Goal: Download file/media

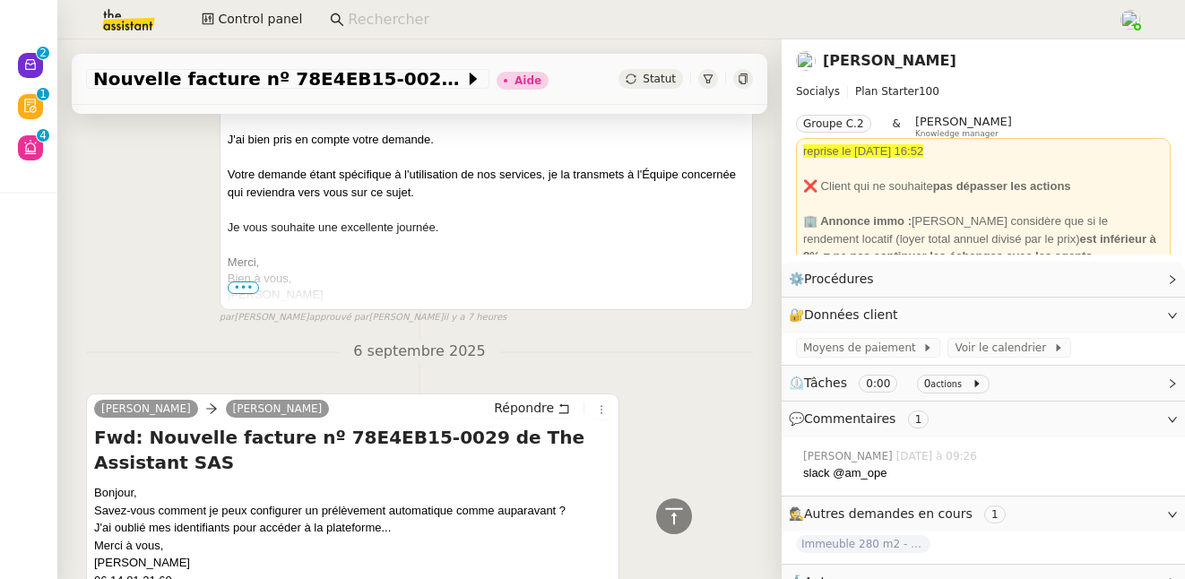
scroll to position [478, 0]
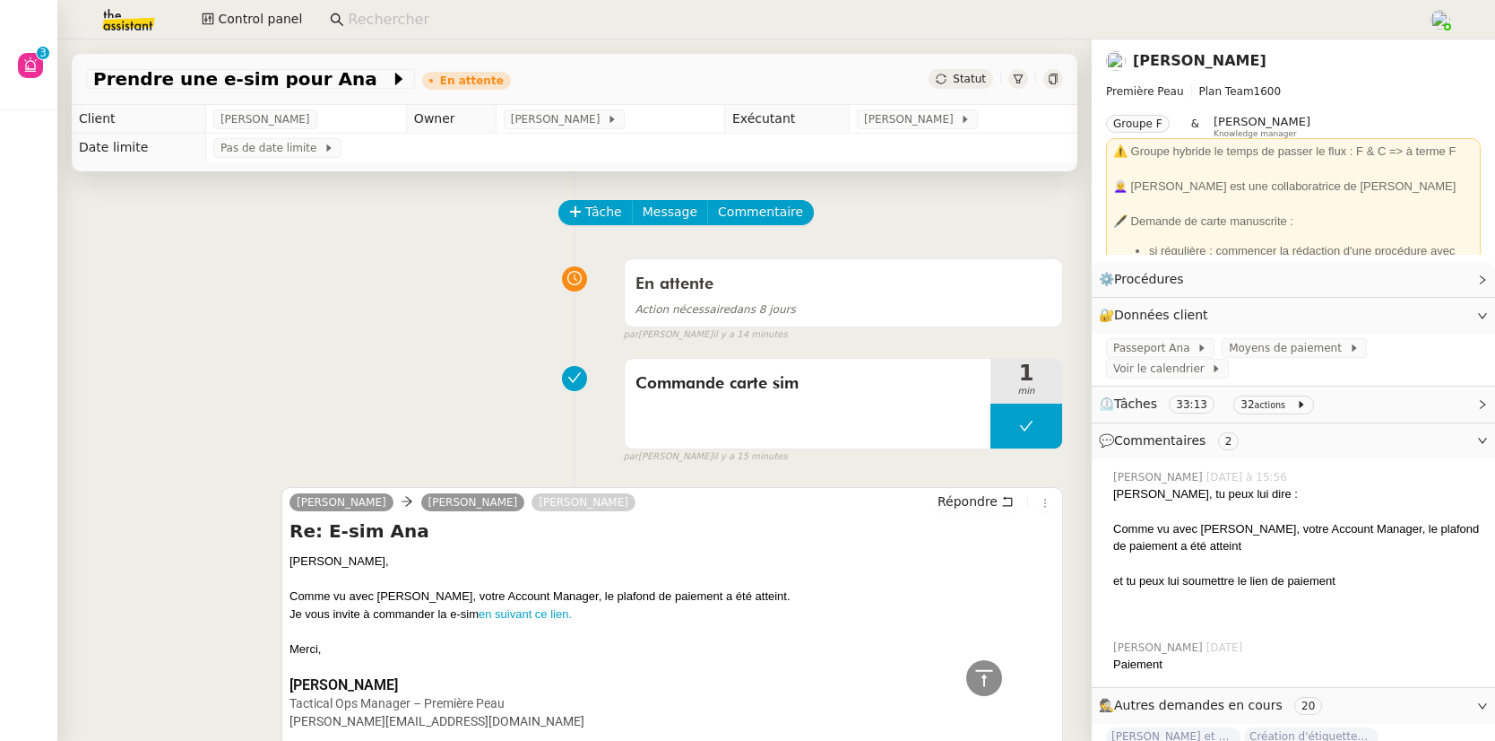
scroll to position [1922, 0]
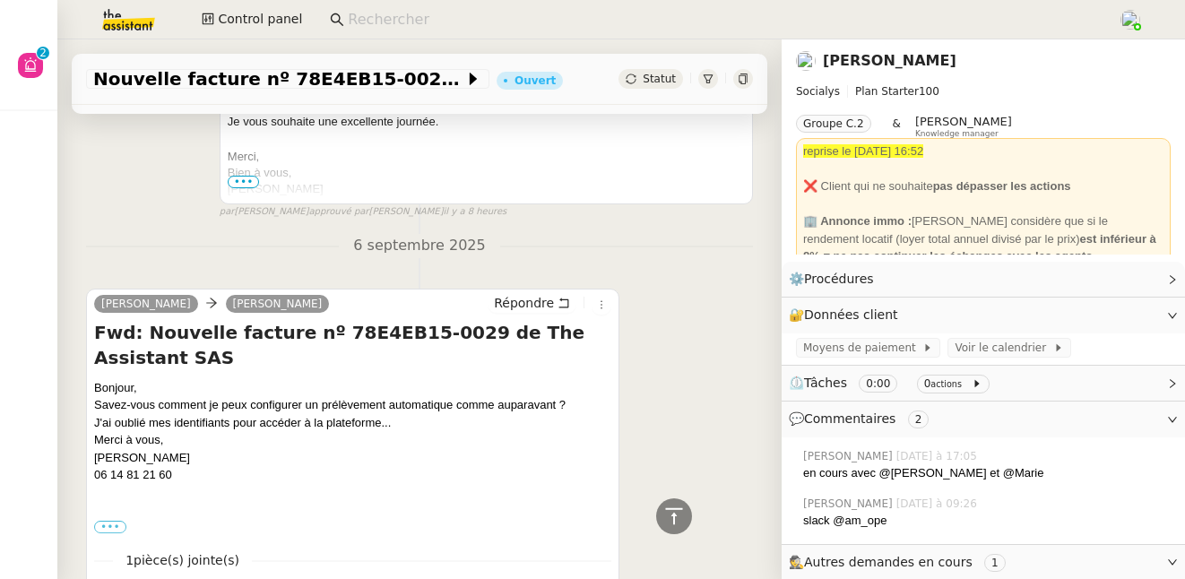
scroll to position [761, 0]
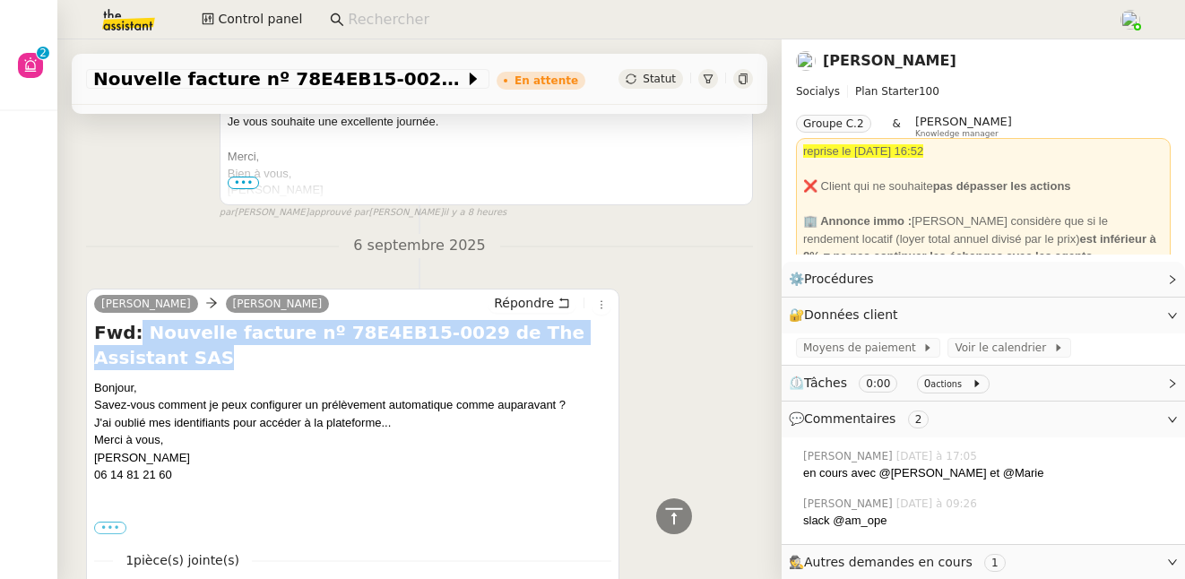
drag, startPoint x: 135, startPoint y: 351, endPoint x: 135, endPoint y: 335, distance: 15.2
click at [135, 335] on h4 "Fwd: Nouvelle facture nº 78E4EB15-0029 de The Assistant SAS" at bounding box center [352, 345] width 517 height 50
copy h4 "Nouvelle facture nº 78E4EB15-0029 de The Assistant SAS"
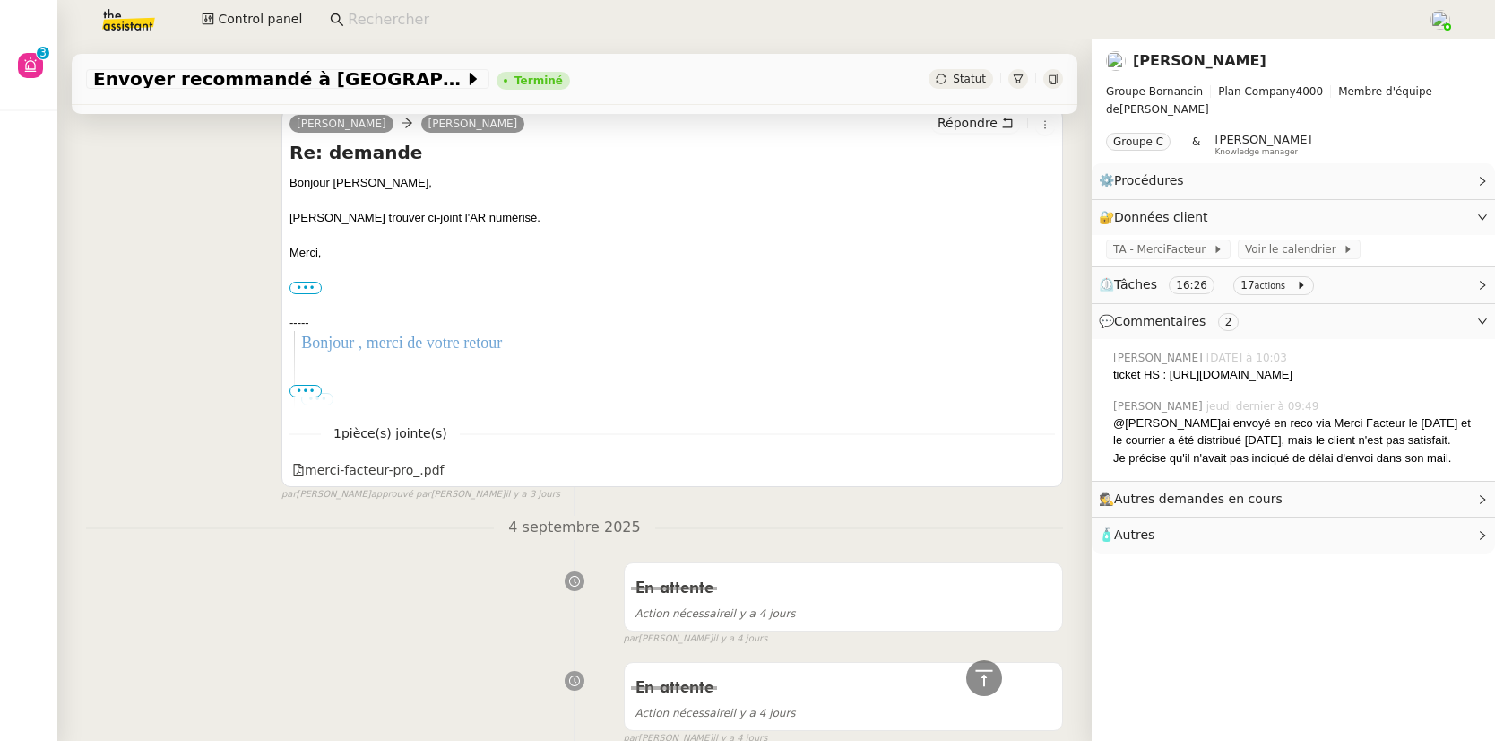
scroll to position [246, 0]
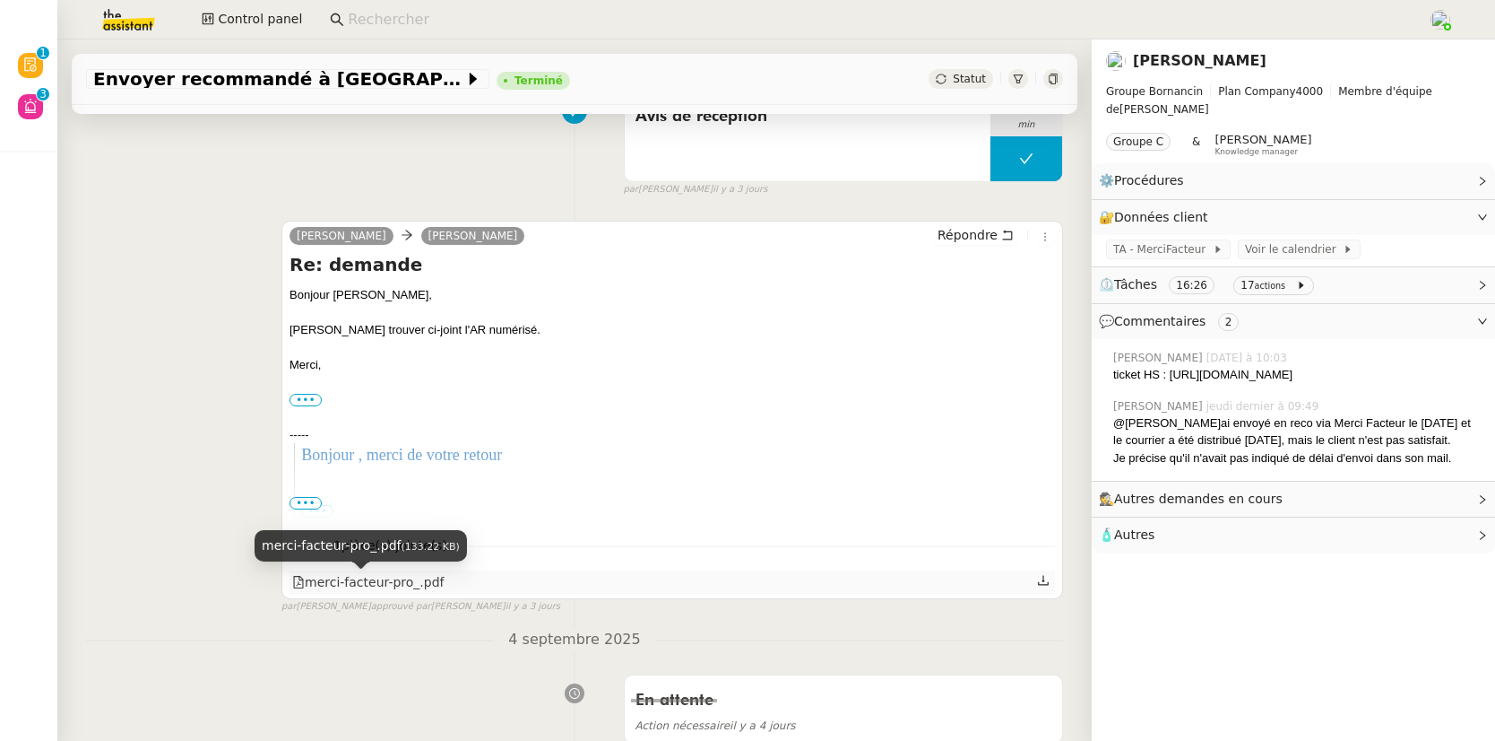
click at [390, 580] on div "merci-facteur-pro_.pdf" at bounding box center [368, 582] width 152 height 21
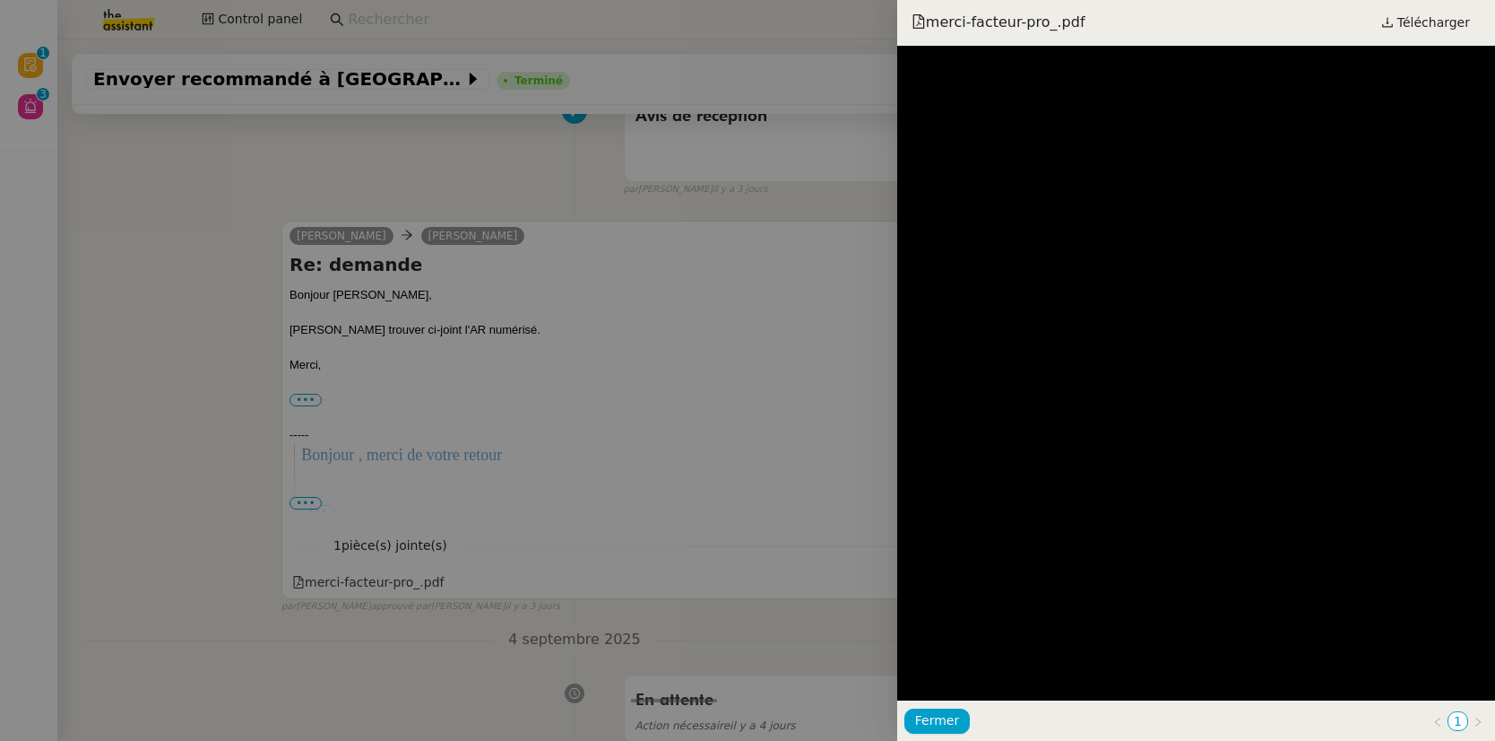
click at [756, 338] on div at bounding box center [747, 370] width 1495 height 741
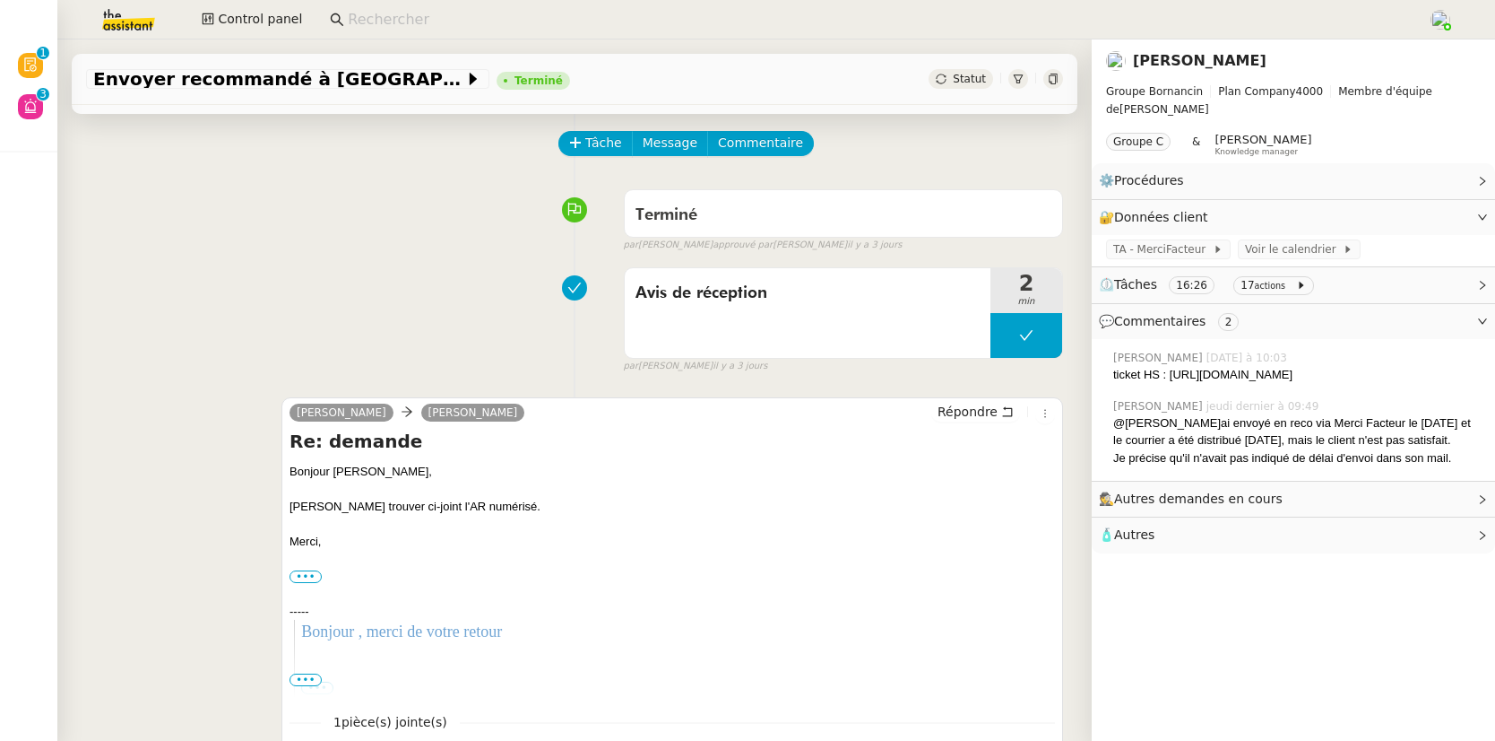
scroll to position [165, 0]
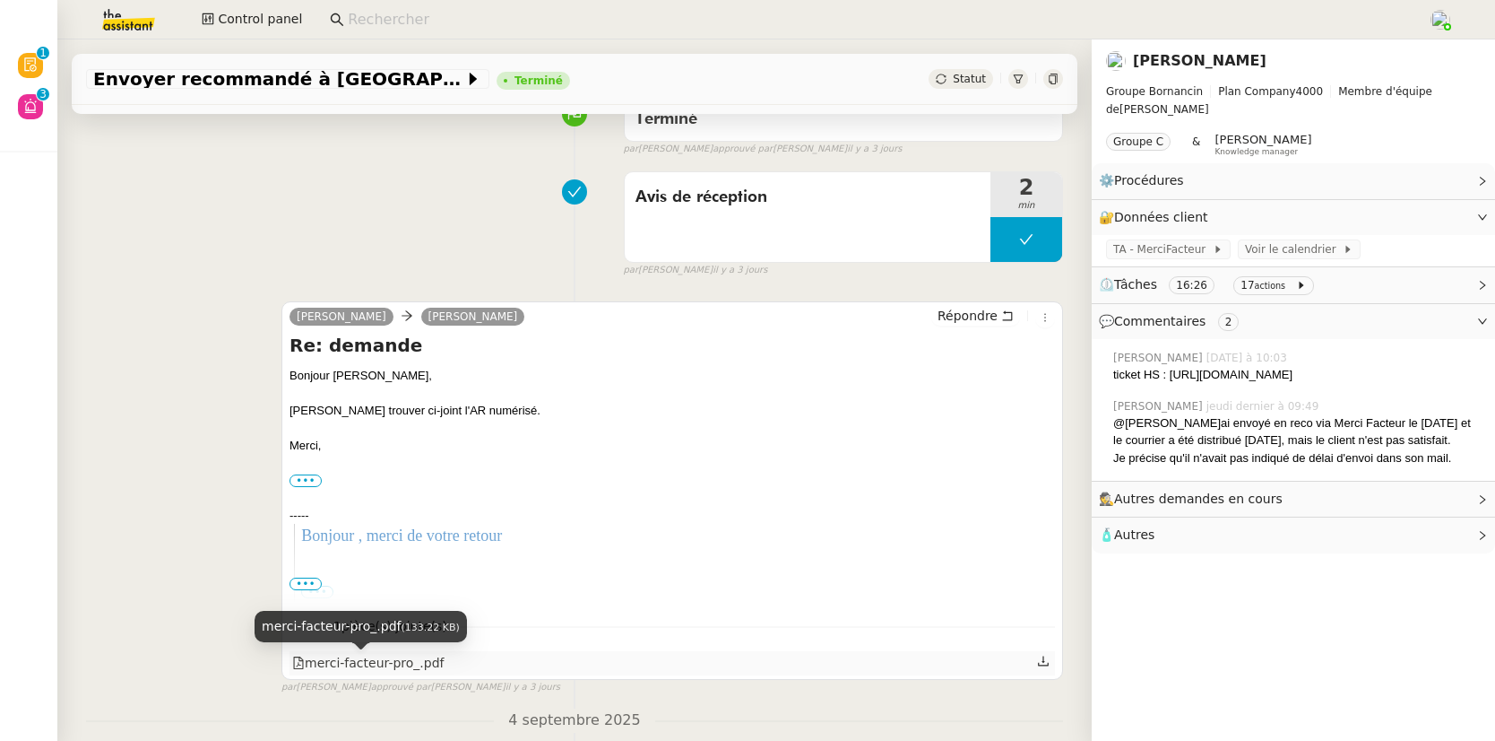
click at [383, 664] on div "merci-facteur-pro_.pdf" at bounding box center [368, 663] width 152 height 21
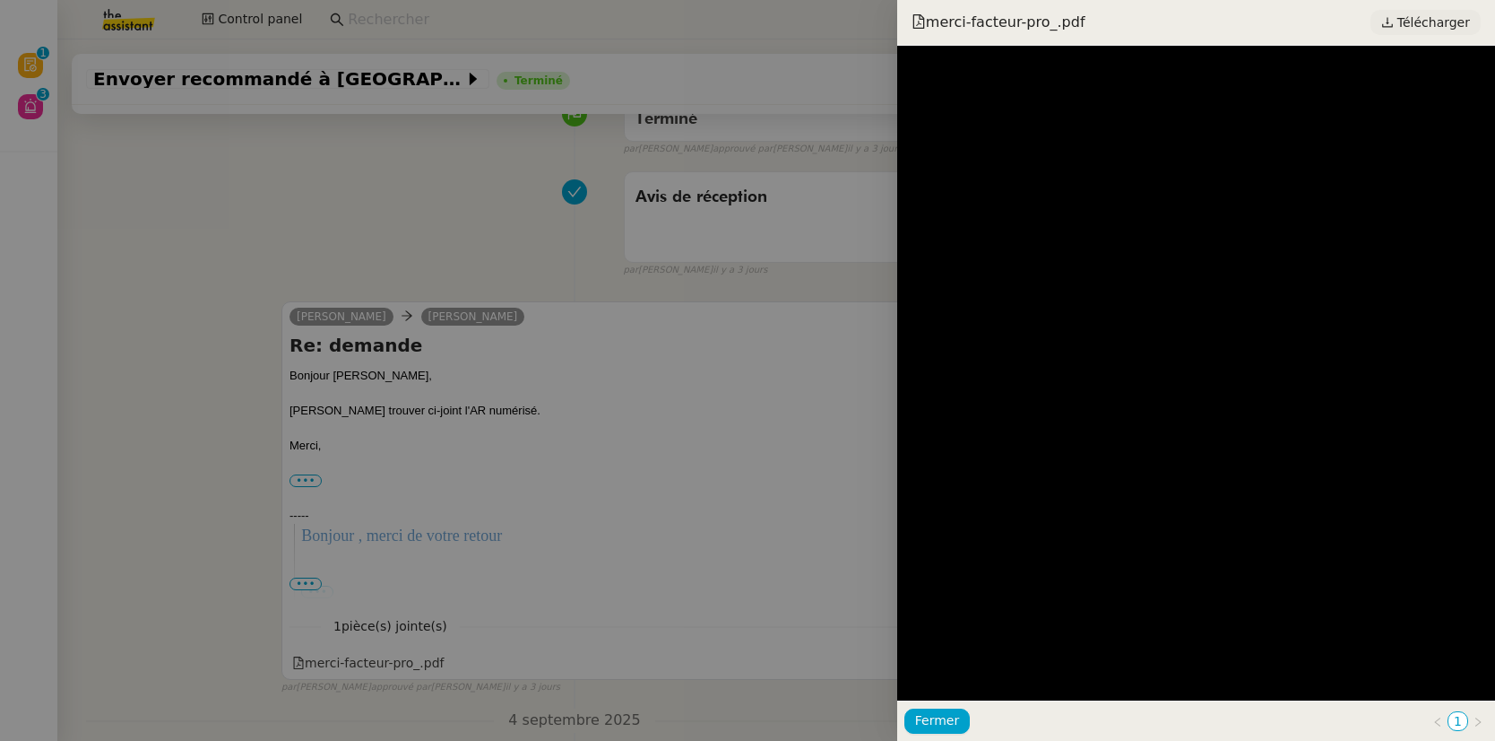
click at [1421, 26] on span "Télécharger" at bounding box center [1434, 22] width 73 height 23
click at [627, 248] on div at bounding box center [747, 370] width 1495 height 741
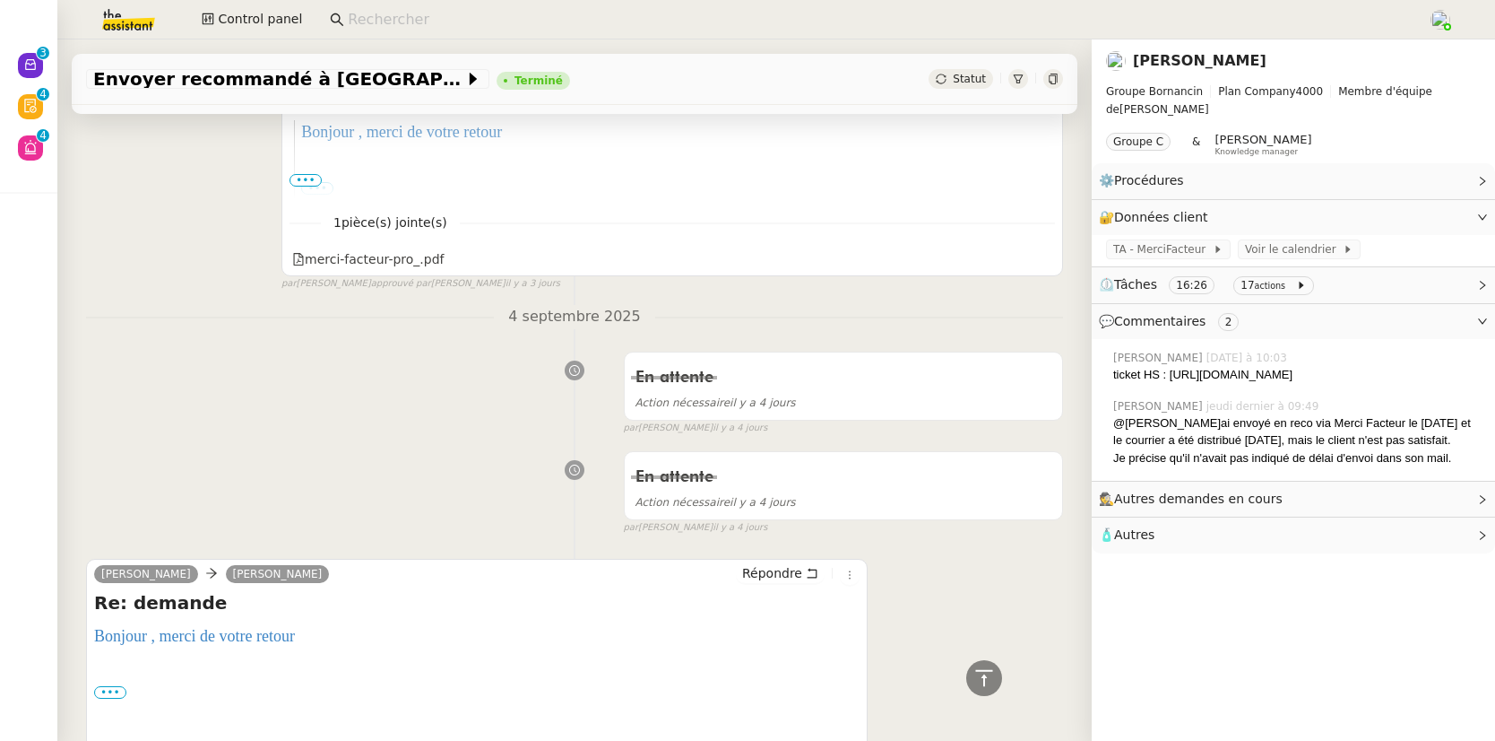
scroll to position [0, 0]
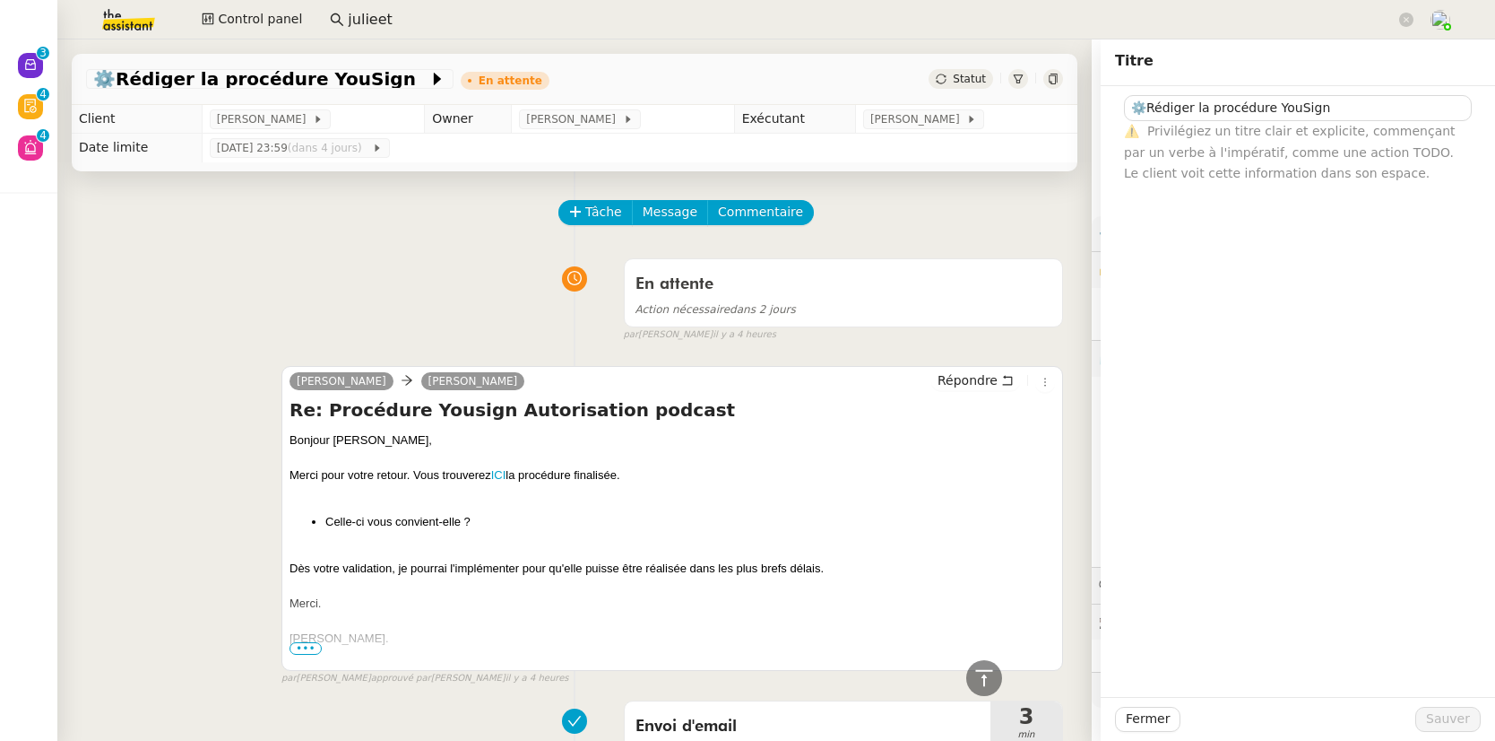
scroll to position [2172, 0]
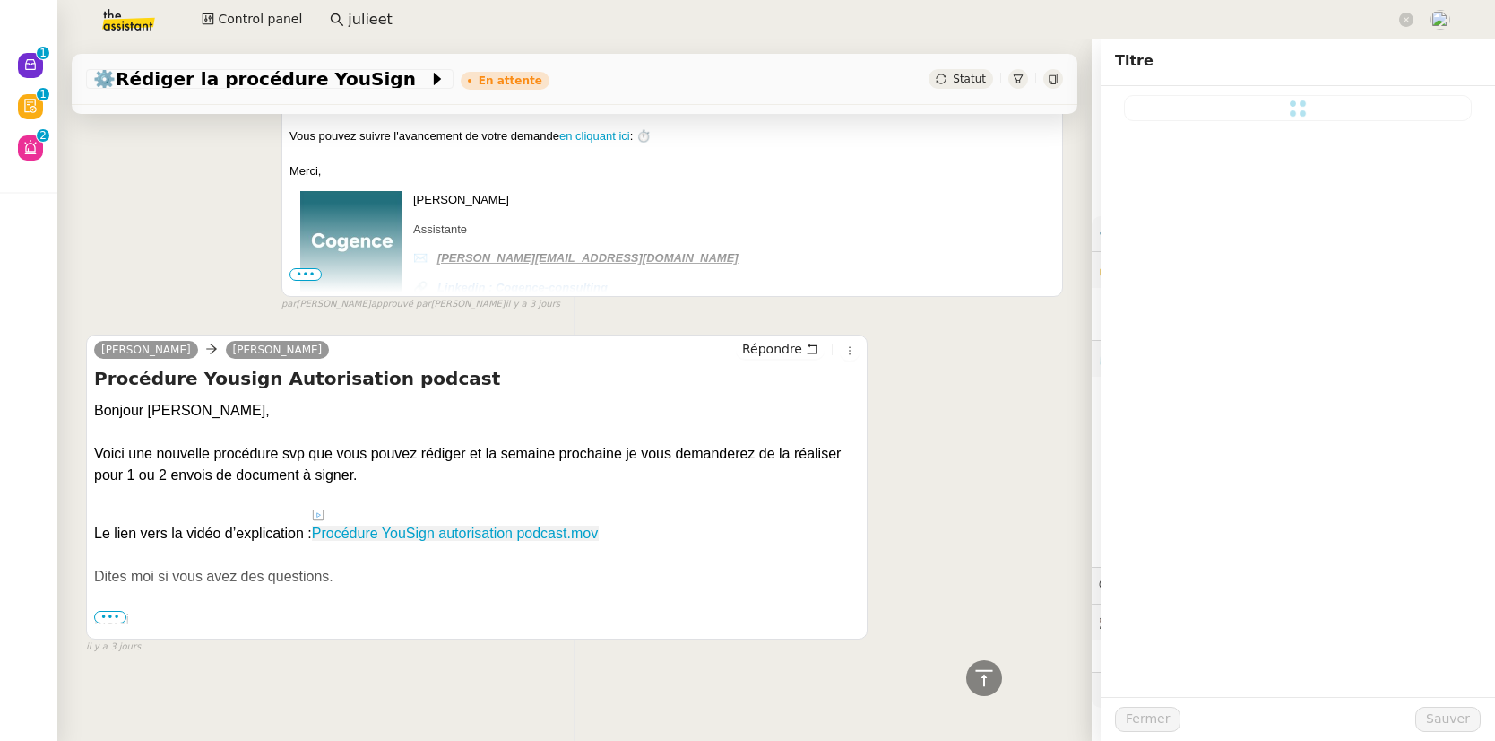
type input "⚙️Rédiger la procédure YouSign"
